Goal: Information Seeking & Learning: Understand process/instructions

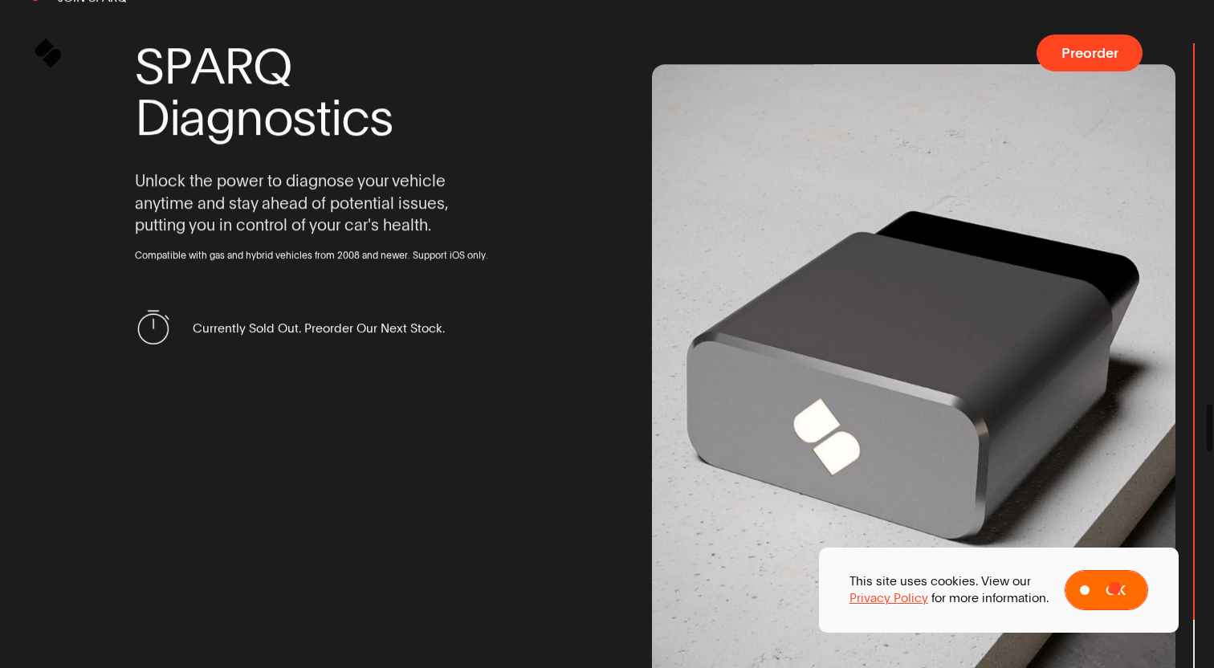
click at [1116, 588] on span "Ok" at bounding box center [1116, 590] width 20 height 14
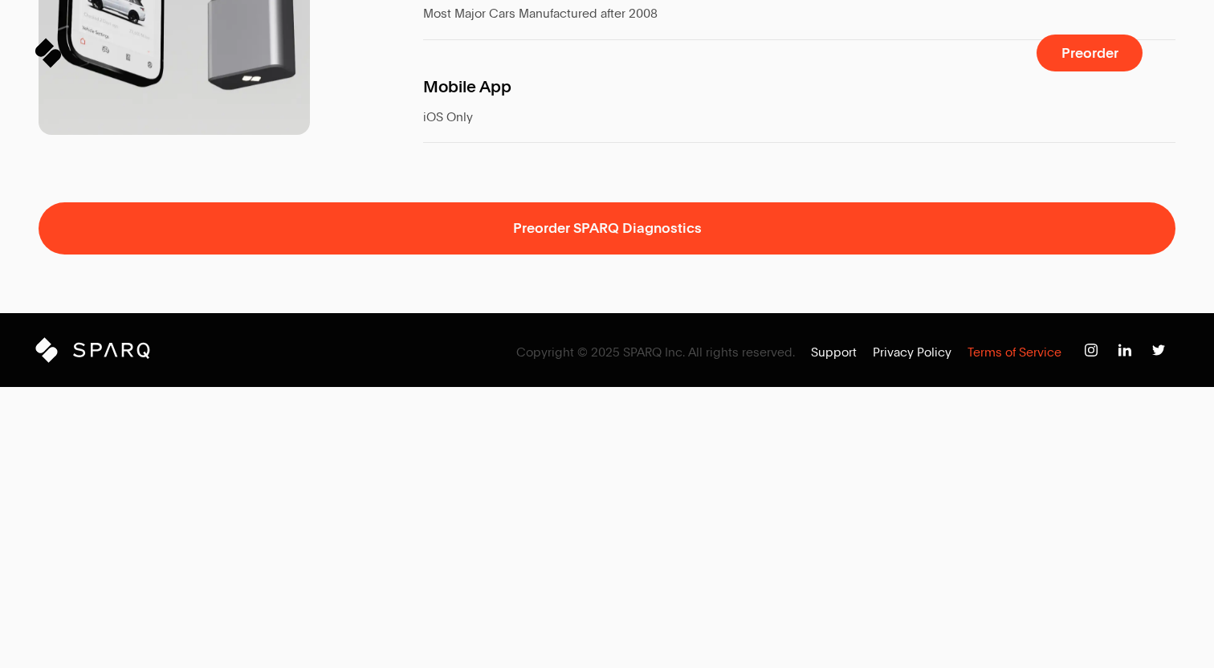
click at [990, 361] on p "Terms of Service" at bounding box center [1015, 352] width 94 height 17
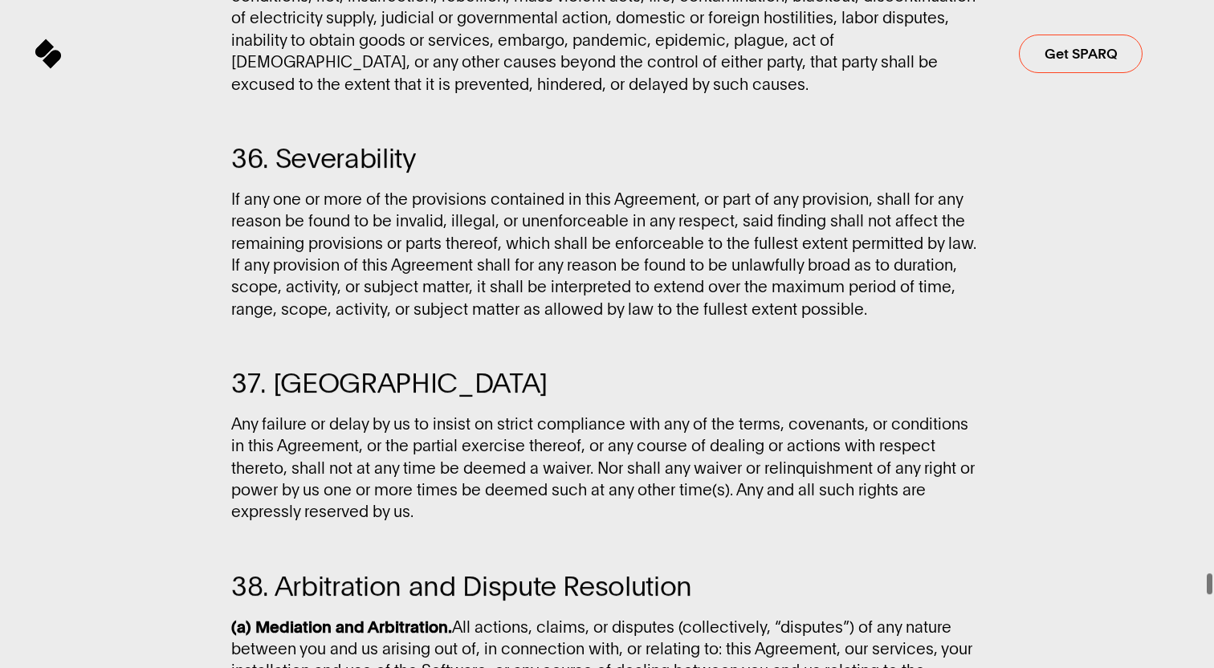
drag, startPoint x: 1210, startPoint y: 149, endPoint x: 1091, endPoint y: 714, distance: 577.8
click at [1091, 0] on html "Sparq Keeps You Moving ® Meet SPARQ Diagnostics 0% Sparq Get SPARQ Terms of Ser…" at bounding box center [607, 0] width 1214 height 0
